Goal: Task Accomplishment & Management: Manage account settings

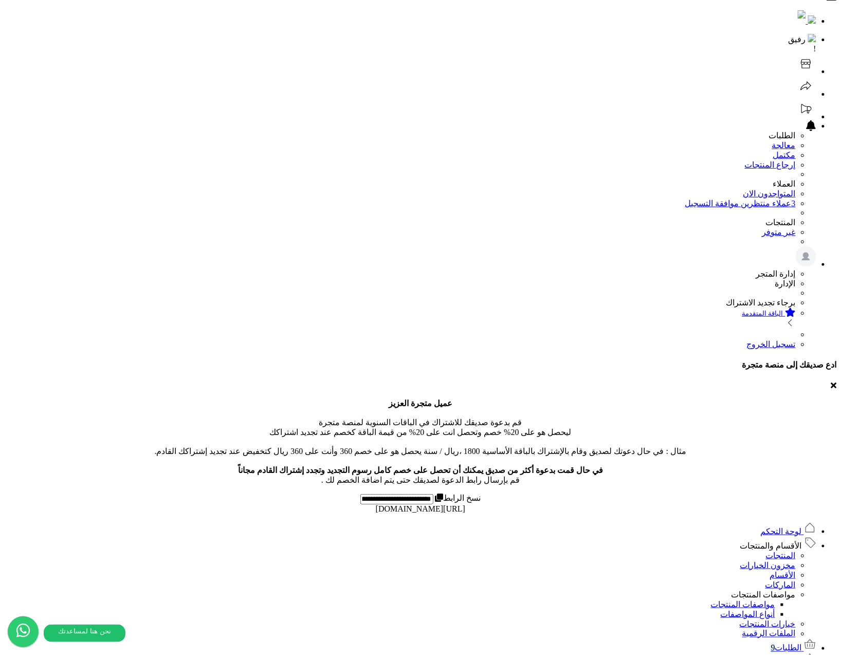
scroll to position [26, 0]
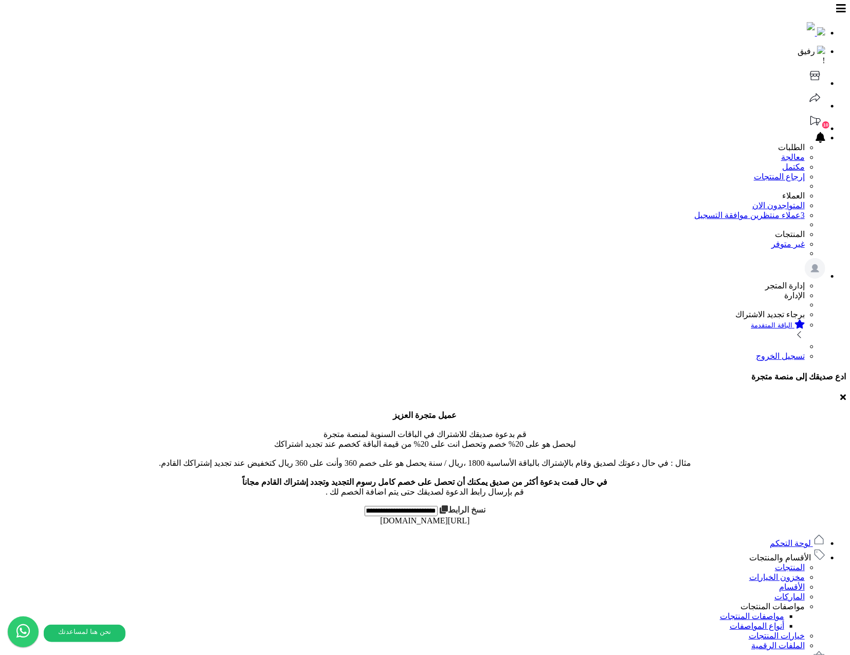
select select "*"
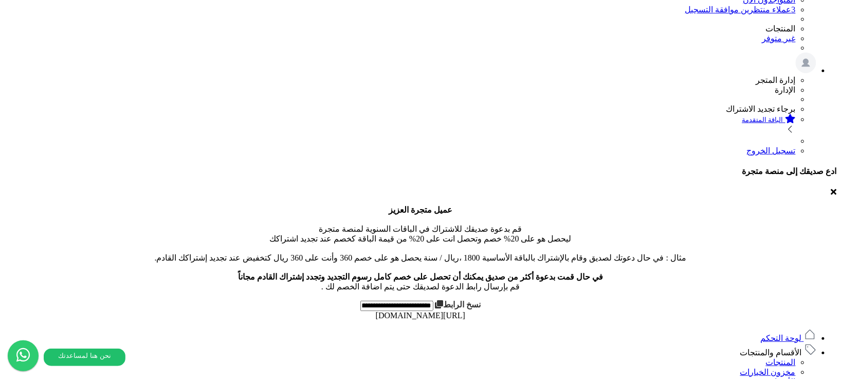
scroll to position [324, 0]
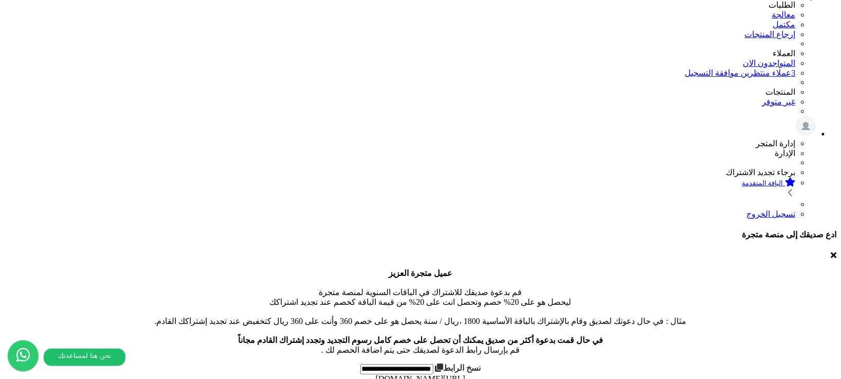
scroll to position [204, 0]
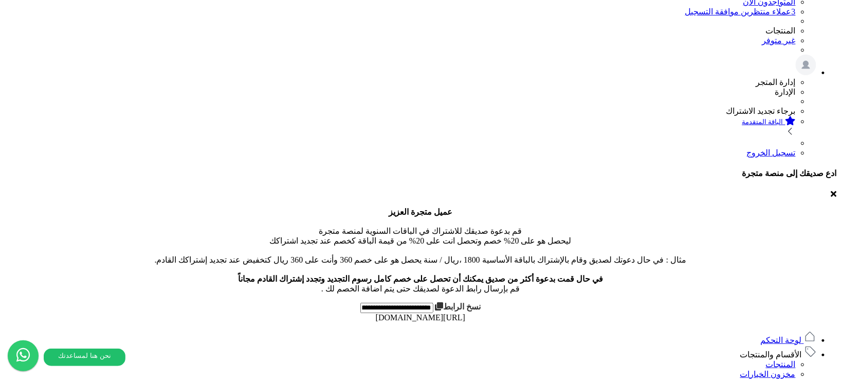
select select "*"
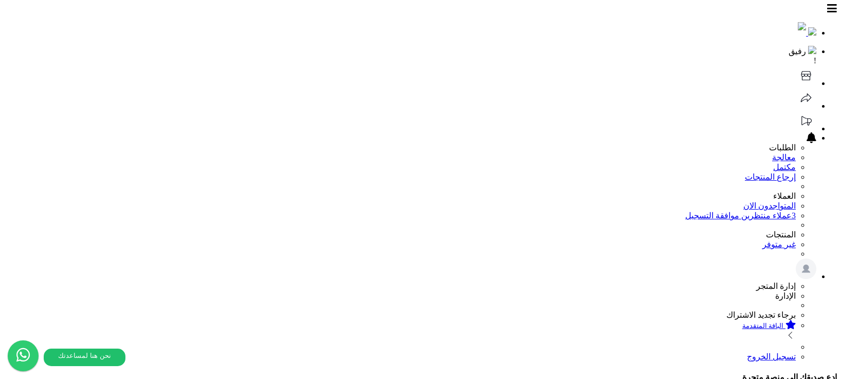
scroll to position [204, 0]
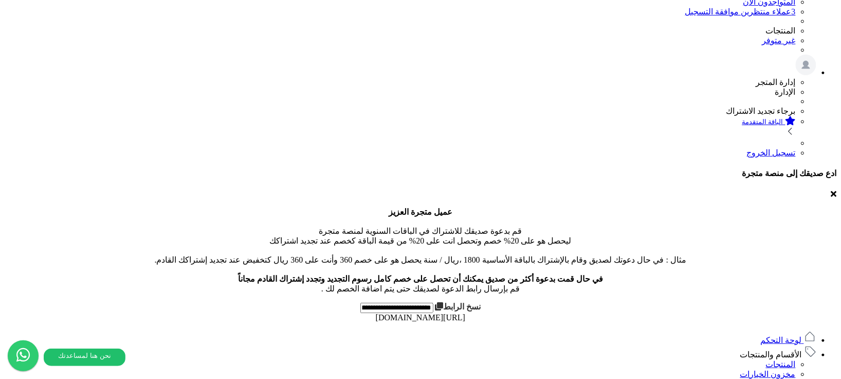
select select "*"
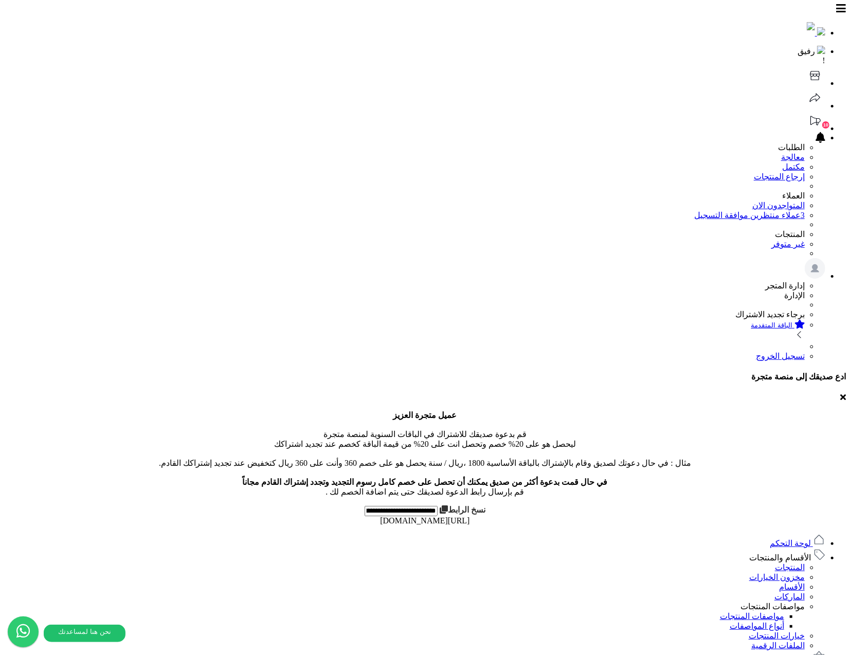
select select "*"
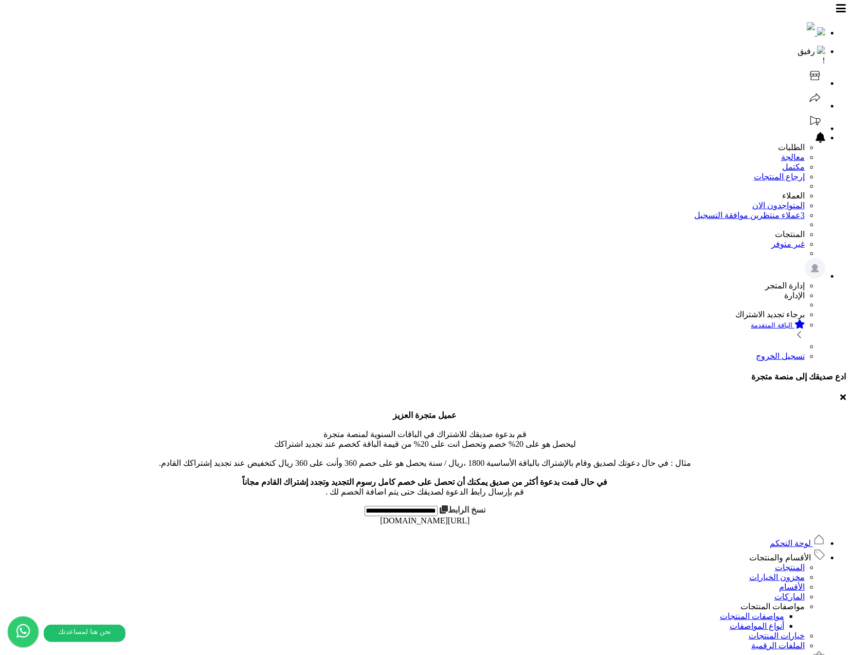
select select "*"
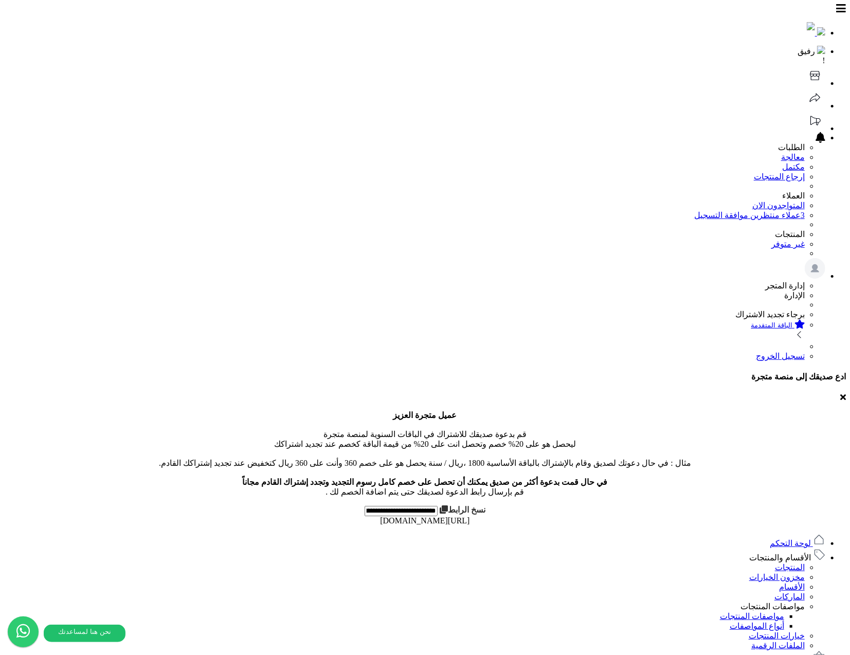
drag, startPoint x: 446, startPoint y: 510, endPoint x: 483, endPoint y: 507, distance: 37.1
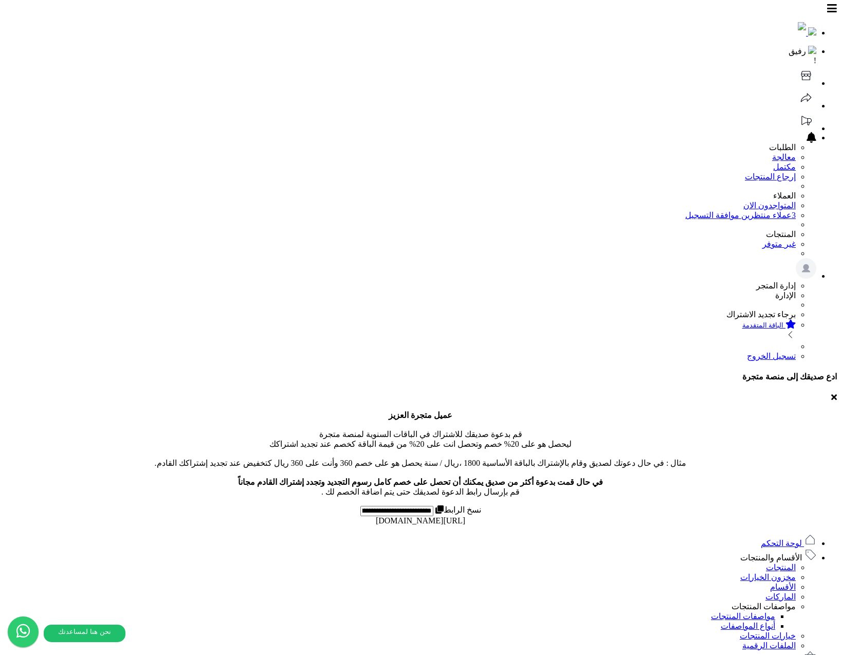
click at [796, 65] on icon at bounding box center [806, 75] width 21 height 21
